Goal: Information Seeking & Learning: Learn about a topic

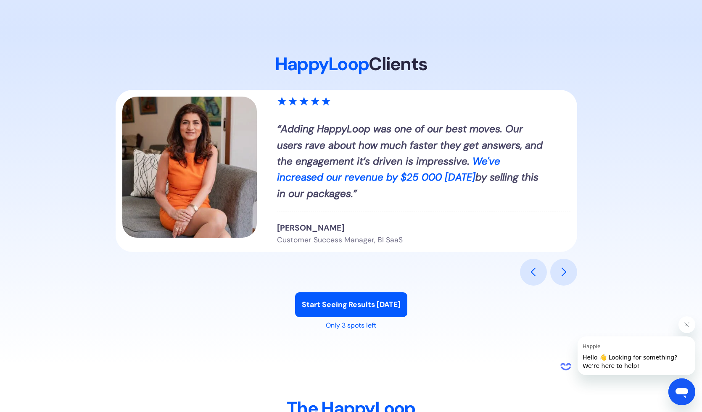
scroll to position [977, 0]
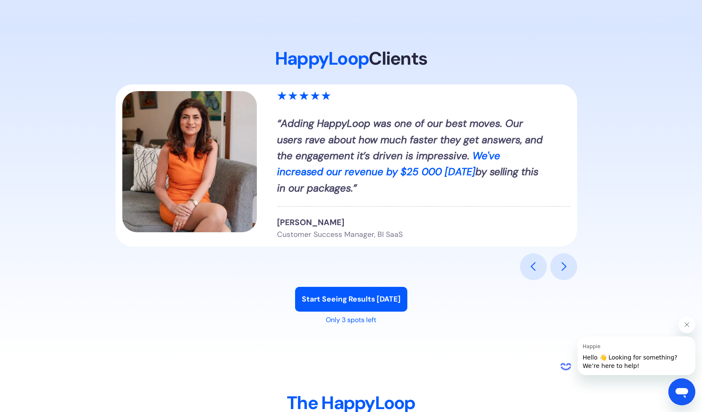
click at [557, 270] on div "next slide" at bounding box center [563, 266] width 27 height 27
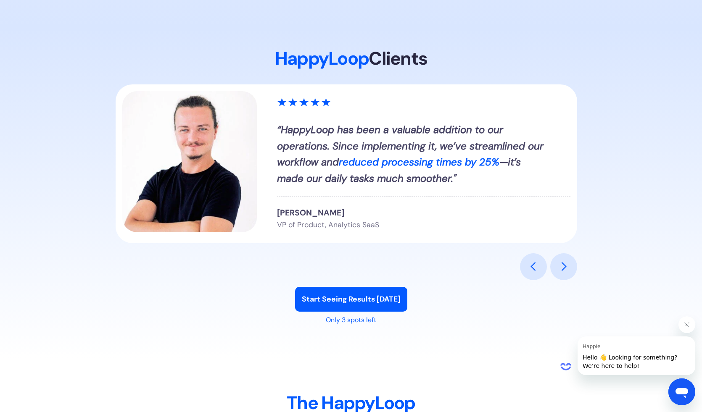
click at [553, 263] on div "next slide" at bounding box center [563, 266] width 27 height 27
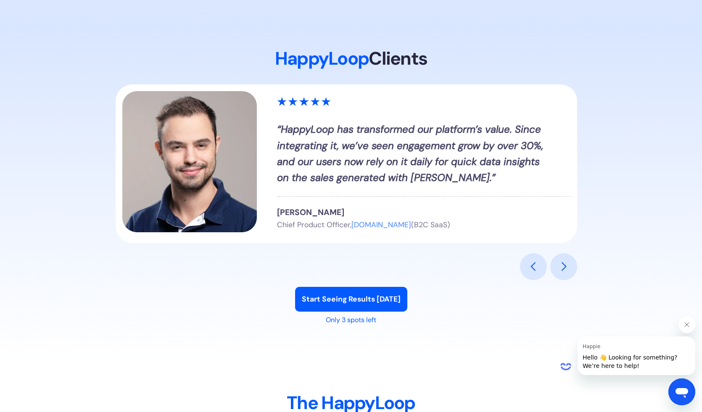
click at [383, 225] on span "[DOMAIN_NAME]" at bounding box center [381, 224] width 60 height 9
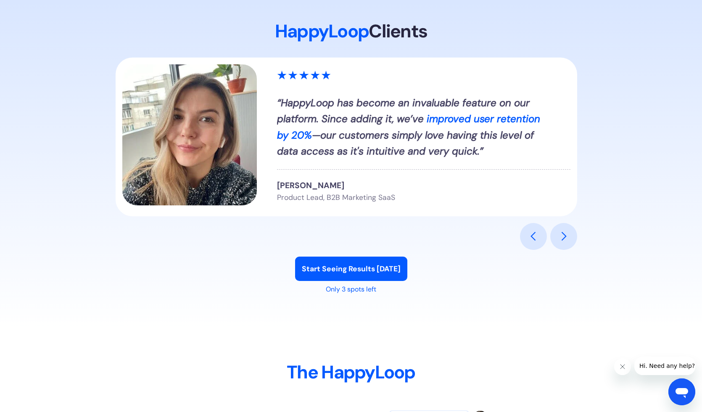
click at [544, 250] on div "previous slide" at bounding box center [533, 236] width 27 height 27
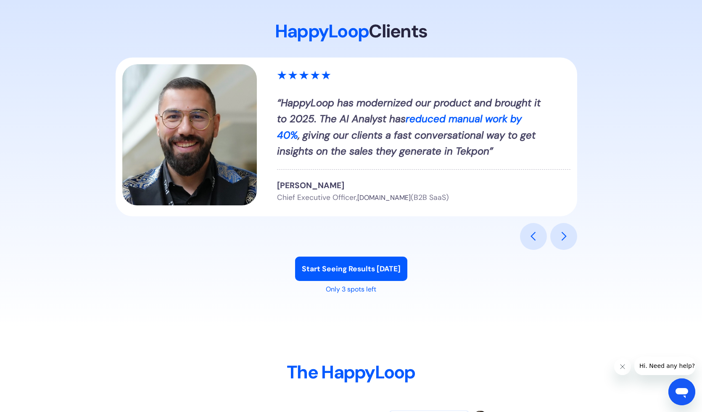
click at [379, 202] on span "[DOMAIN_NAME]" at bounding box center [383, 197] width 53 height 9
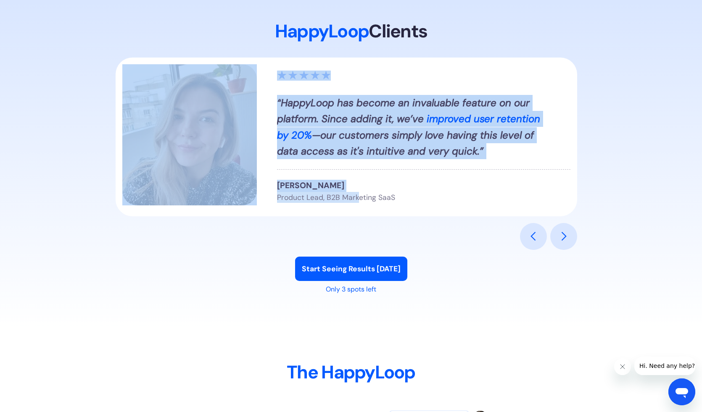
drag, startPoint x: 396, startPoint y: 226, endPoint x: 357, endPoint y: 223, distance: 39.7
click at [357, 224] on div "“HappyLoop has modernized our product and brought it to 2025. The AI Analyst ha…" at bounding box center [351, 154] width 471 height 192
click at [533, 250] on div "previous slide" at bounding box center [533, 236] width 27 height 27
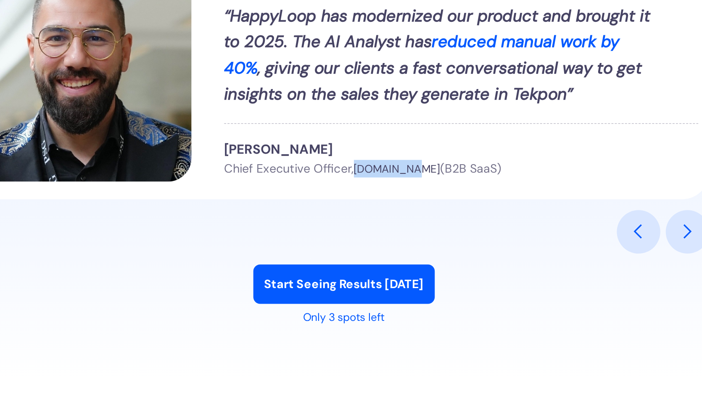
drag, startPoint x: 358, startPoint y: 224, endPoint x: 395, endPoint y: 226, distance: 37.0
click at [395, 202] on span "[DOMAIN_NAME]" at bounding box center [383, 197] width 53 height 9
copy span "[DOMAIN_NAME]"
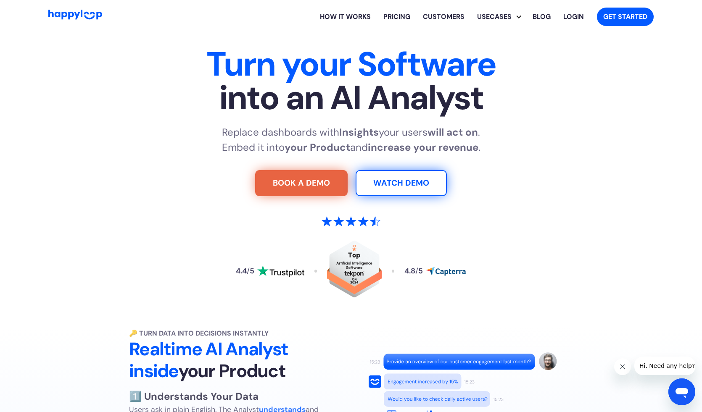
click at [449, 16] on link "Customers" at bounding box center [443, 16] width 54 height 27
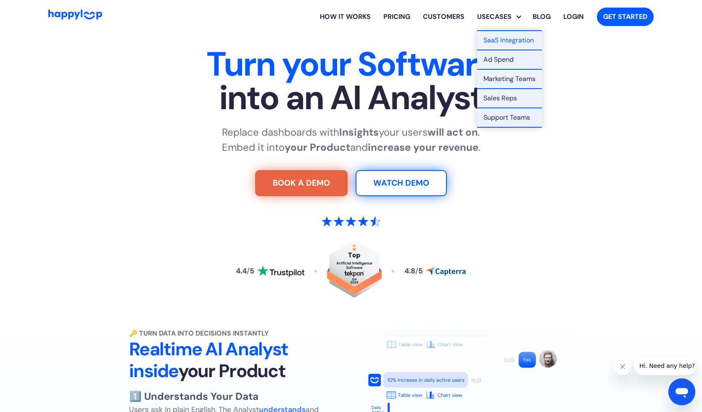
click at [483, 18] on div "Usecases" at bounding box center [494, 17] width 47 height 10
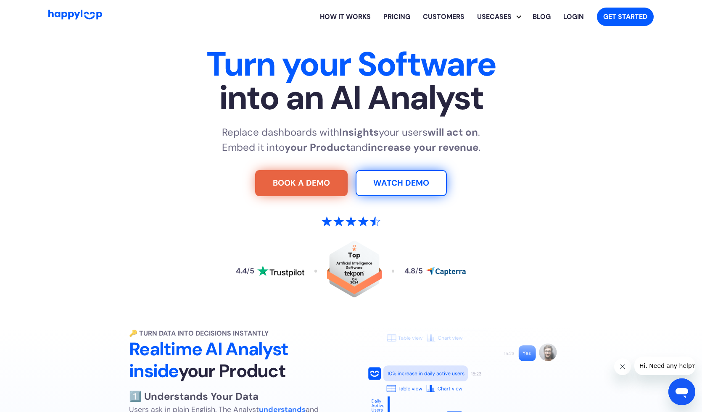
click at [487, 19] on div "Usecases" at bounding box center [494, 17] width 47 height 10
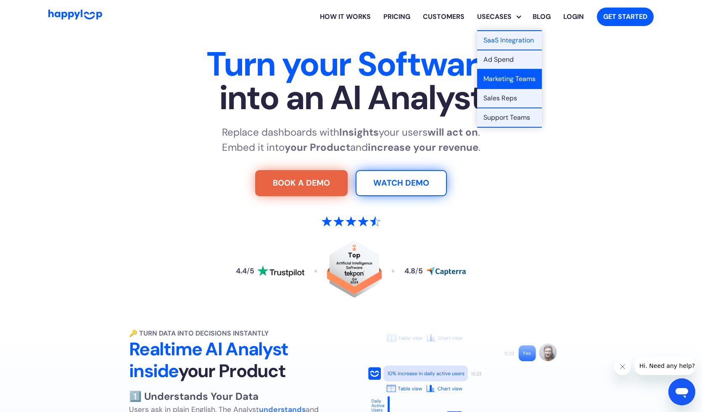
click at [495, 83] on link "Marketing Teams" at bounding box center [509, 79] width 65 height 19
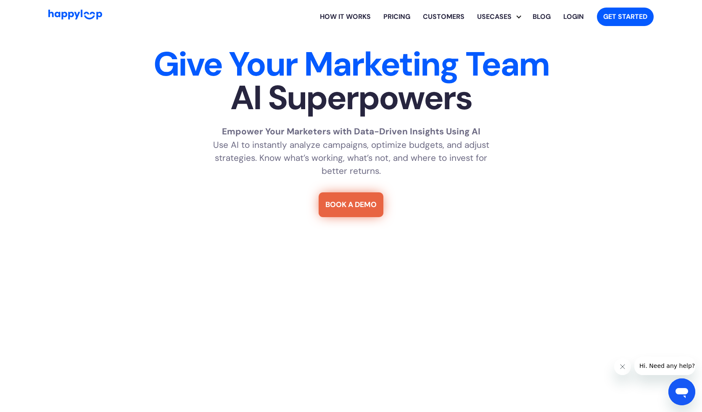
click at [575, 15] on link "Login" at bounding box center [573, 16] width 33 height 27
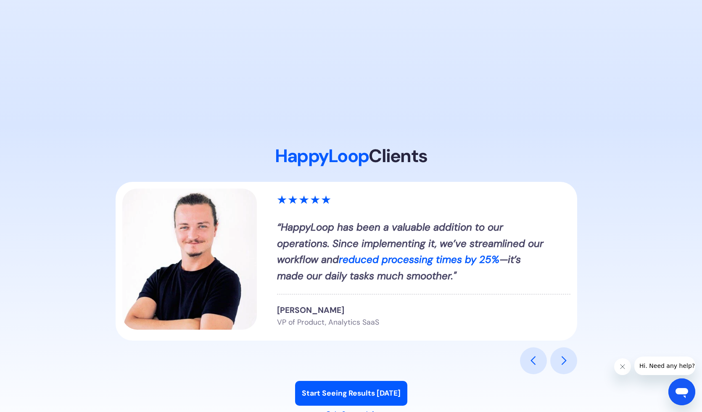
scroll to position [916, 0]
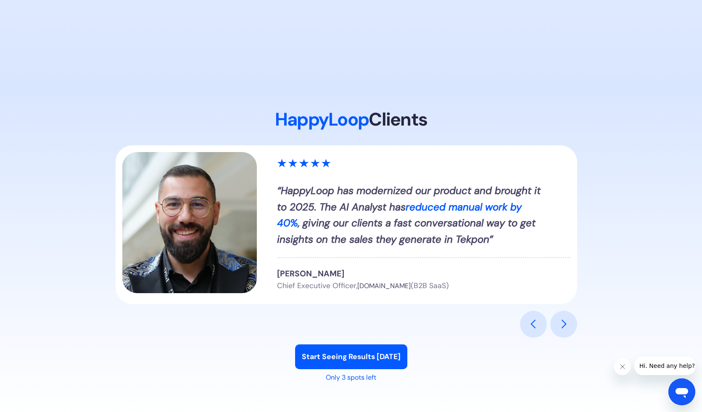
click at [564, 332] on div "next slide" at bounding box center [563, 324] width 27 height 27
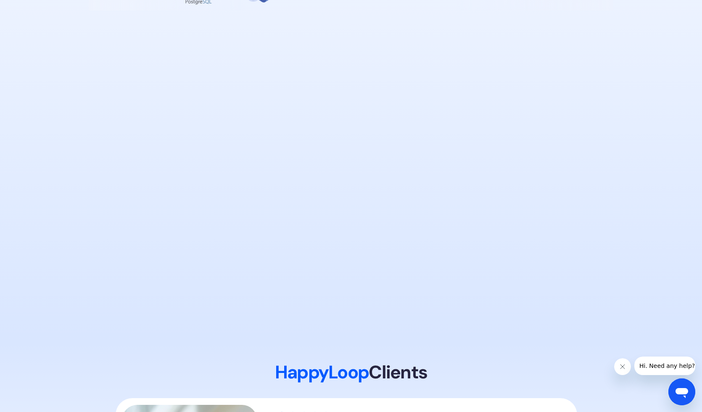
scroll to position [0, 0]
